Goal: Transaction & Acquisition: Purchase product/service

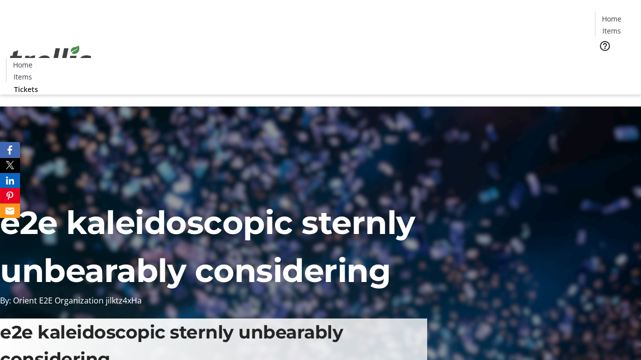
click at [603, 58] on span "Tickets" at bounding box center [615, 63] width 24 height 11
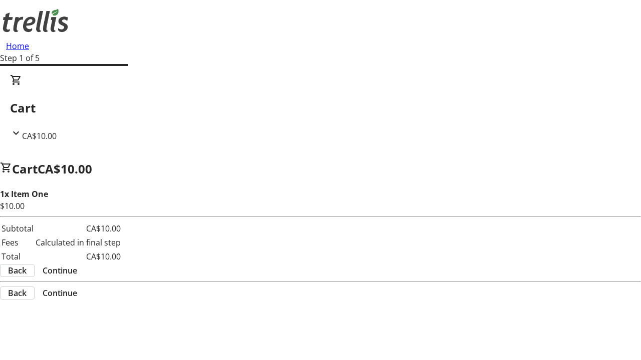
click at [77, 265] on span "Continue" at bounding box center [60, 271] width 35 height 12
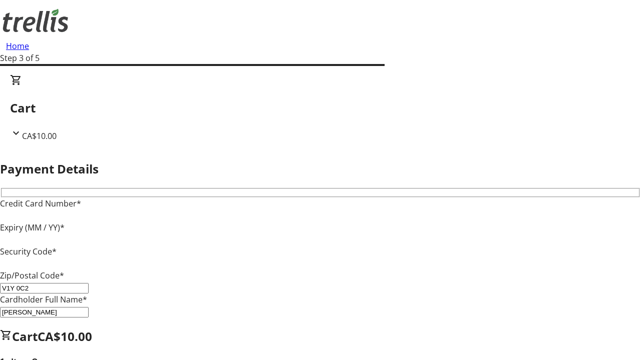
type input "V1Y 0C2"
